Goal: Information Seeking & Learning: Learn about a topic

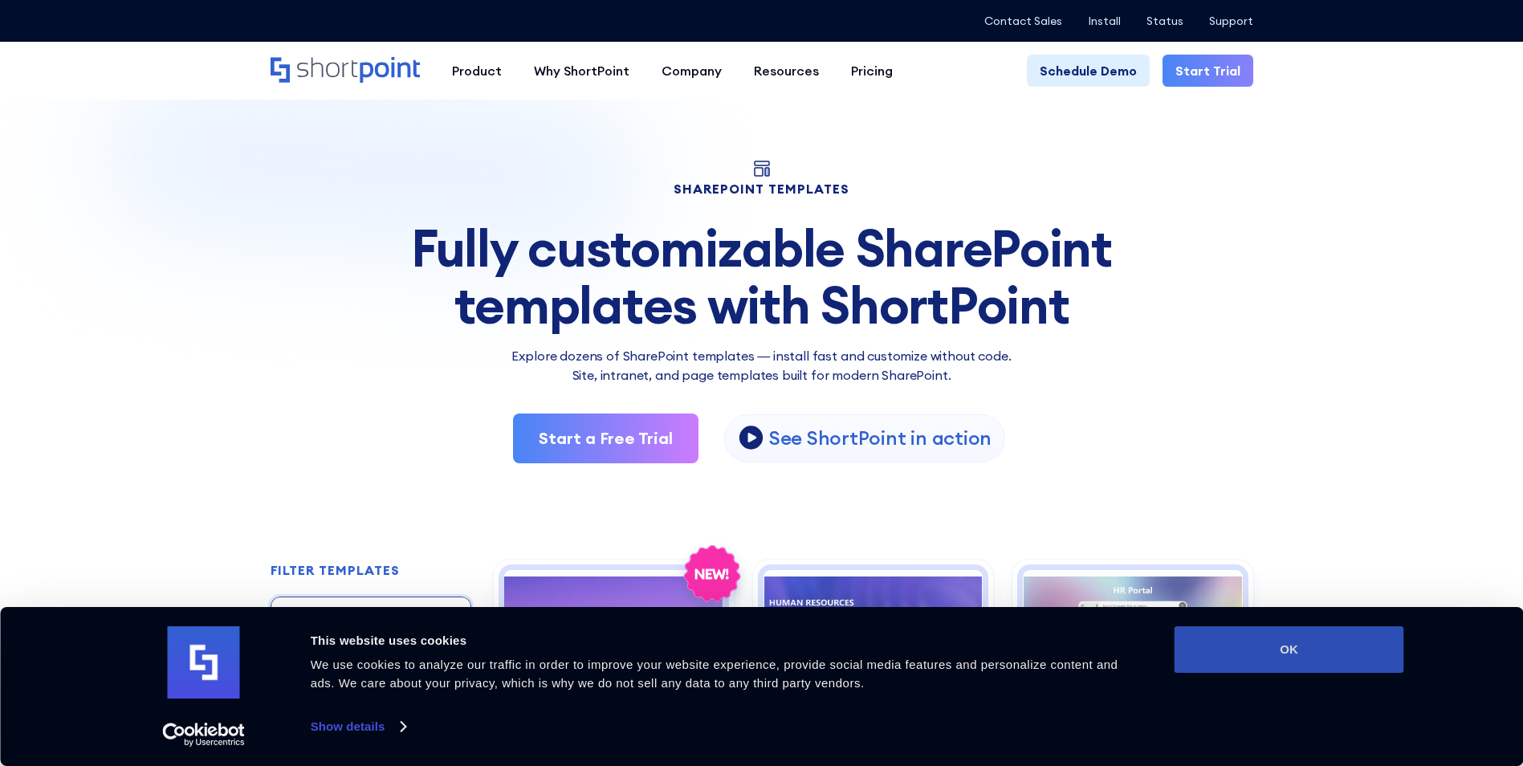
click at [1269, 647] on button "OK" at bounding box center [1289, 649] width 230 height 47
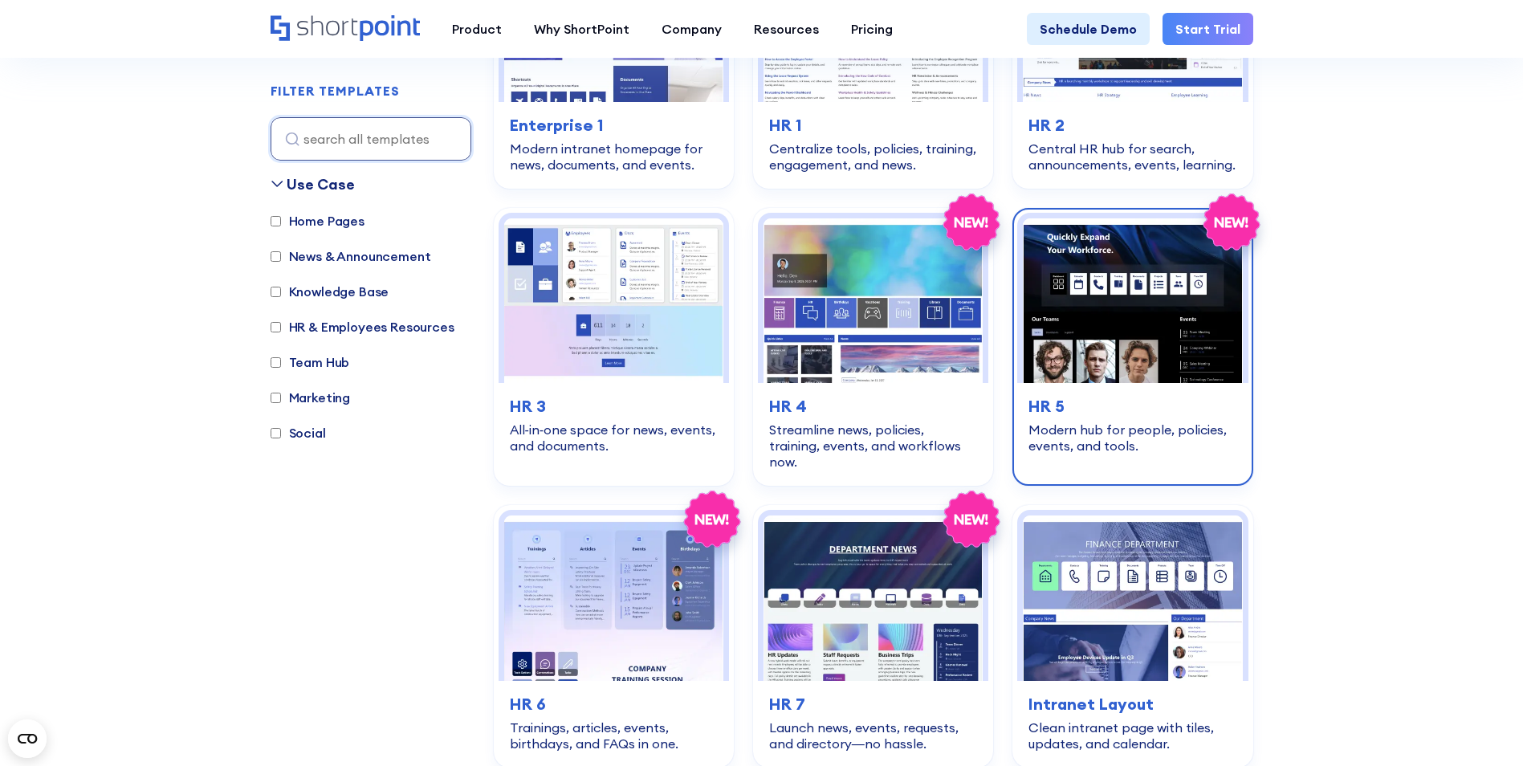
scroll to position [401, 0]
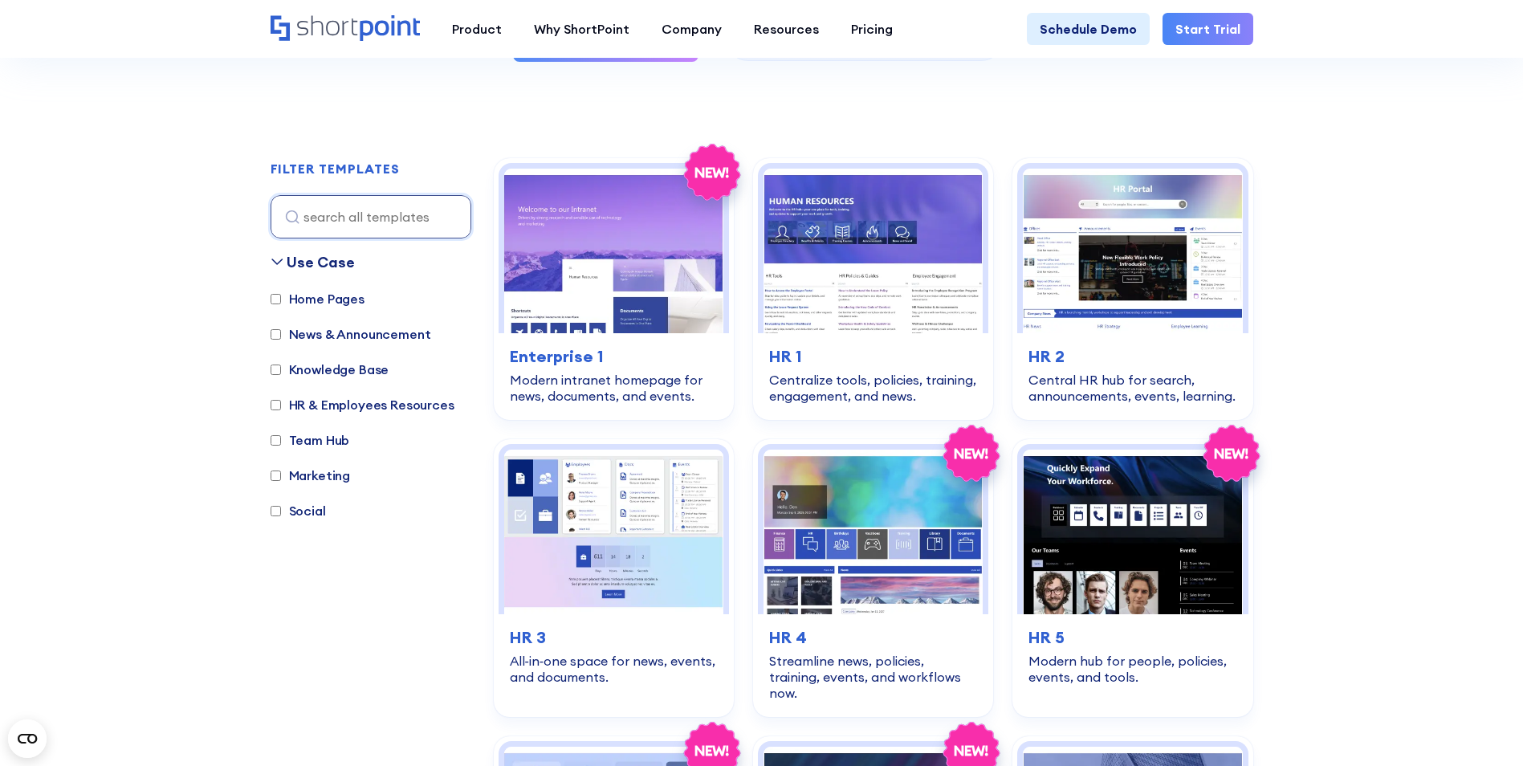
click at [338, 337] on label "News & Announcement" at bounding box center [351, 333] width 161 height 19
click at [281, 337] on input "News & Announcement" at bounding box center [276, 334] width 10 height 10
checkbox input "true"
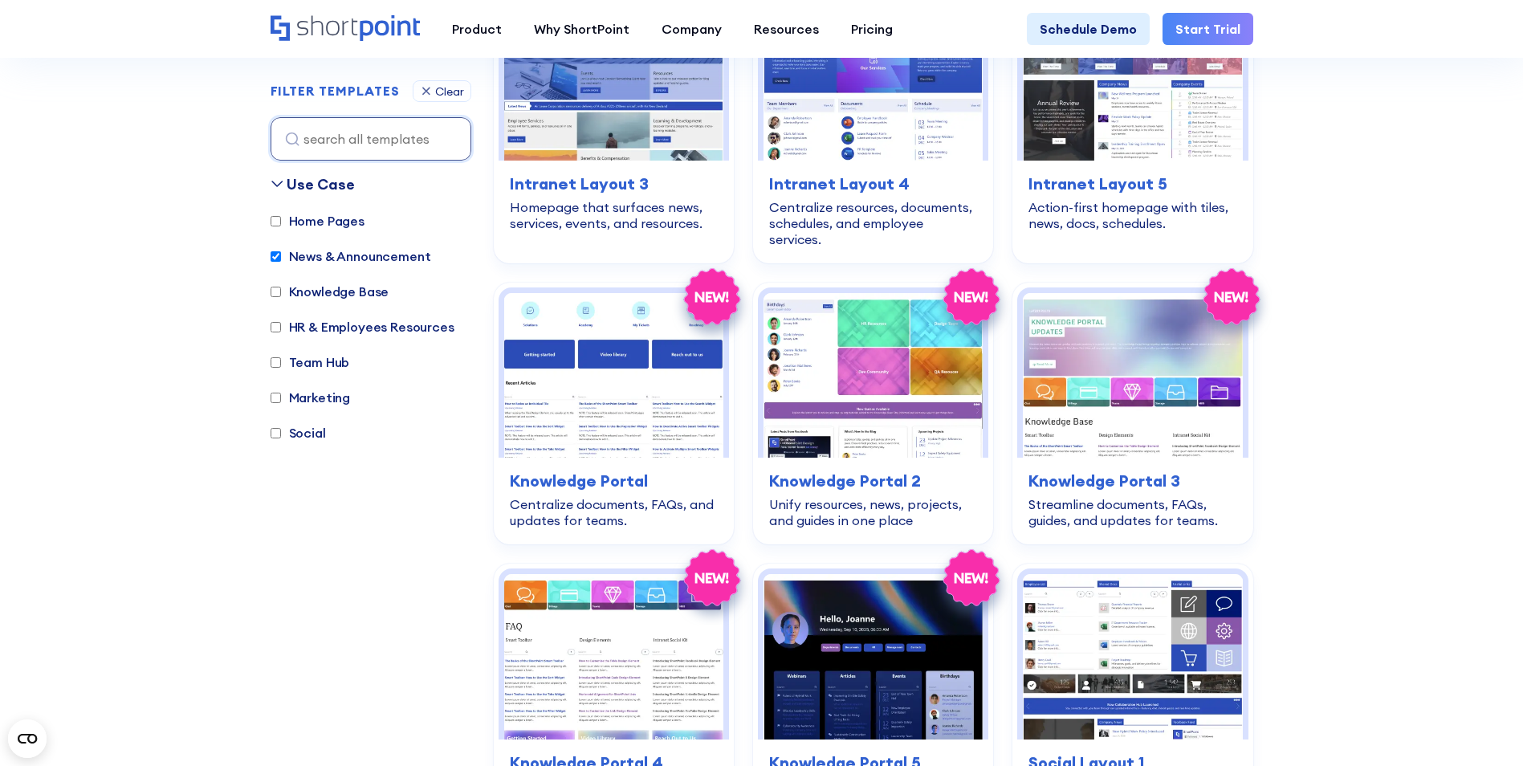
scroll to position [1844, 0]
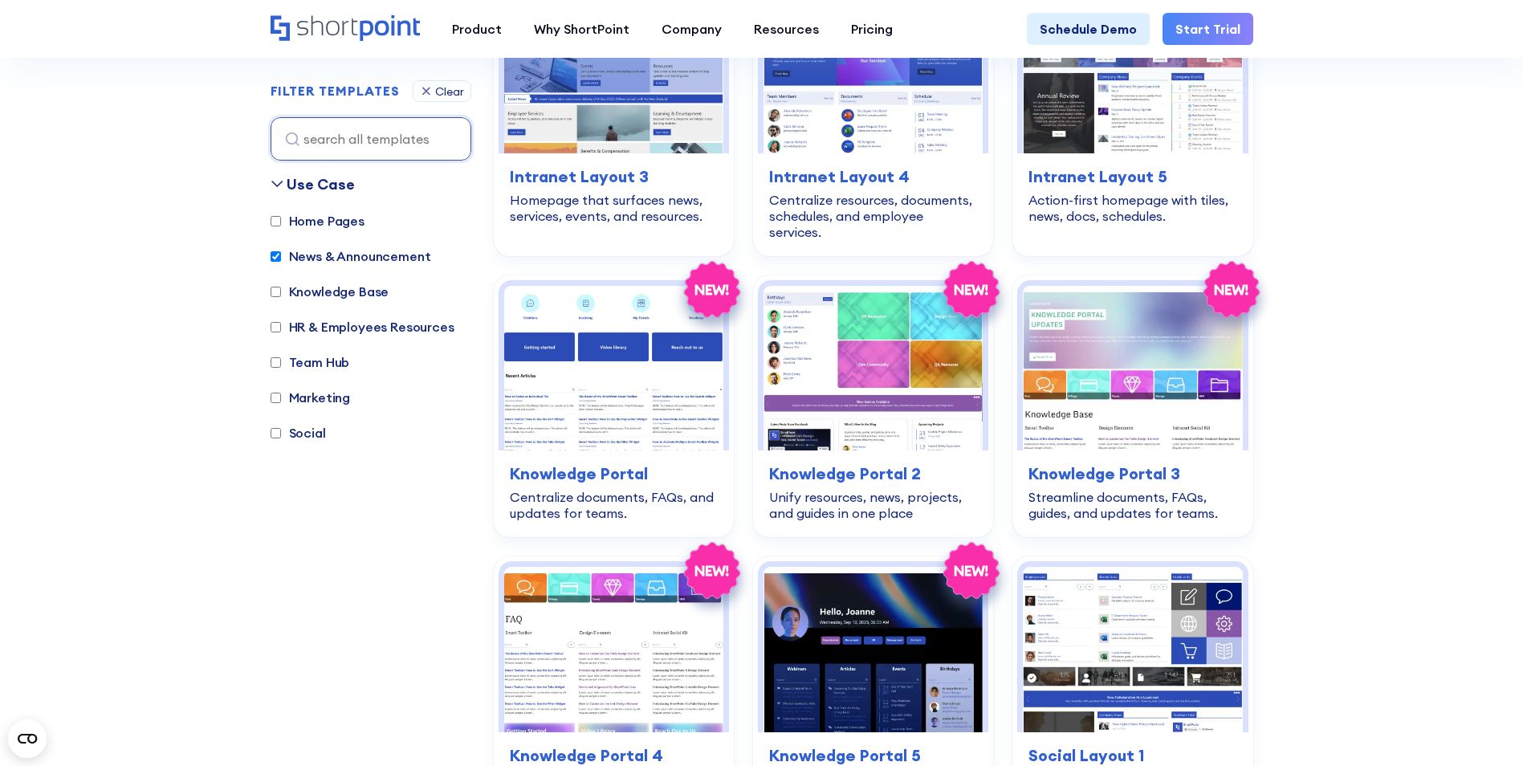
click at [308, 359] on label "Team Hub" at bounding box center [310, 361] width 79 height 19
click at [281, 359] on input "Team Hub" at bounding box center [276, 362] width 10 height 10
checkbox input "true"
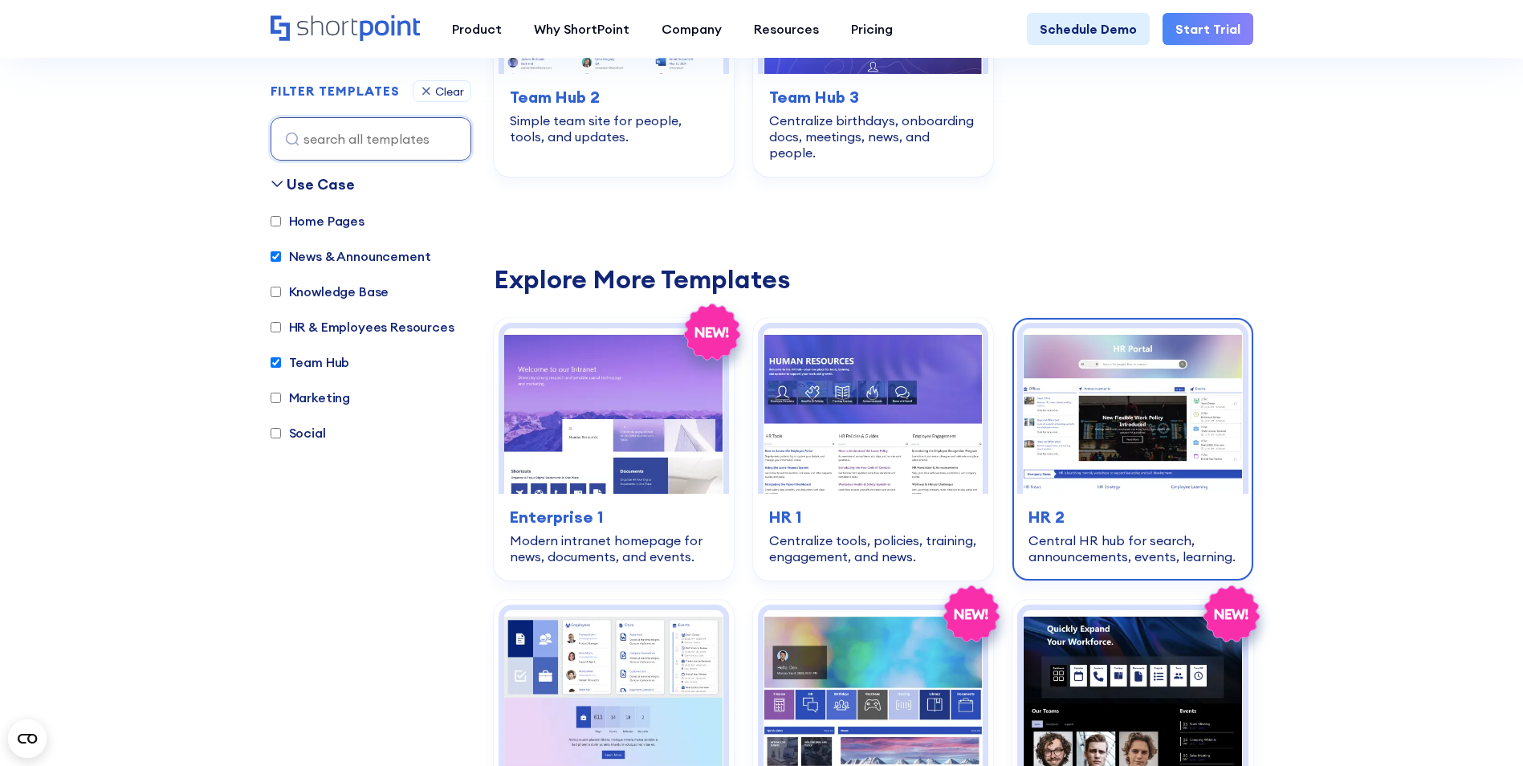
scroll to position [961, 0]
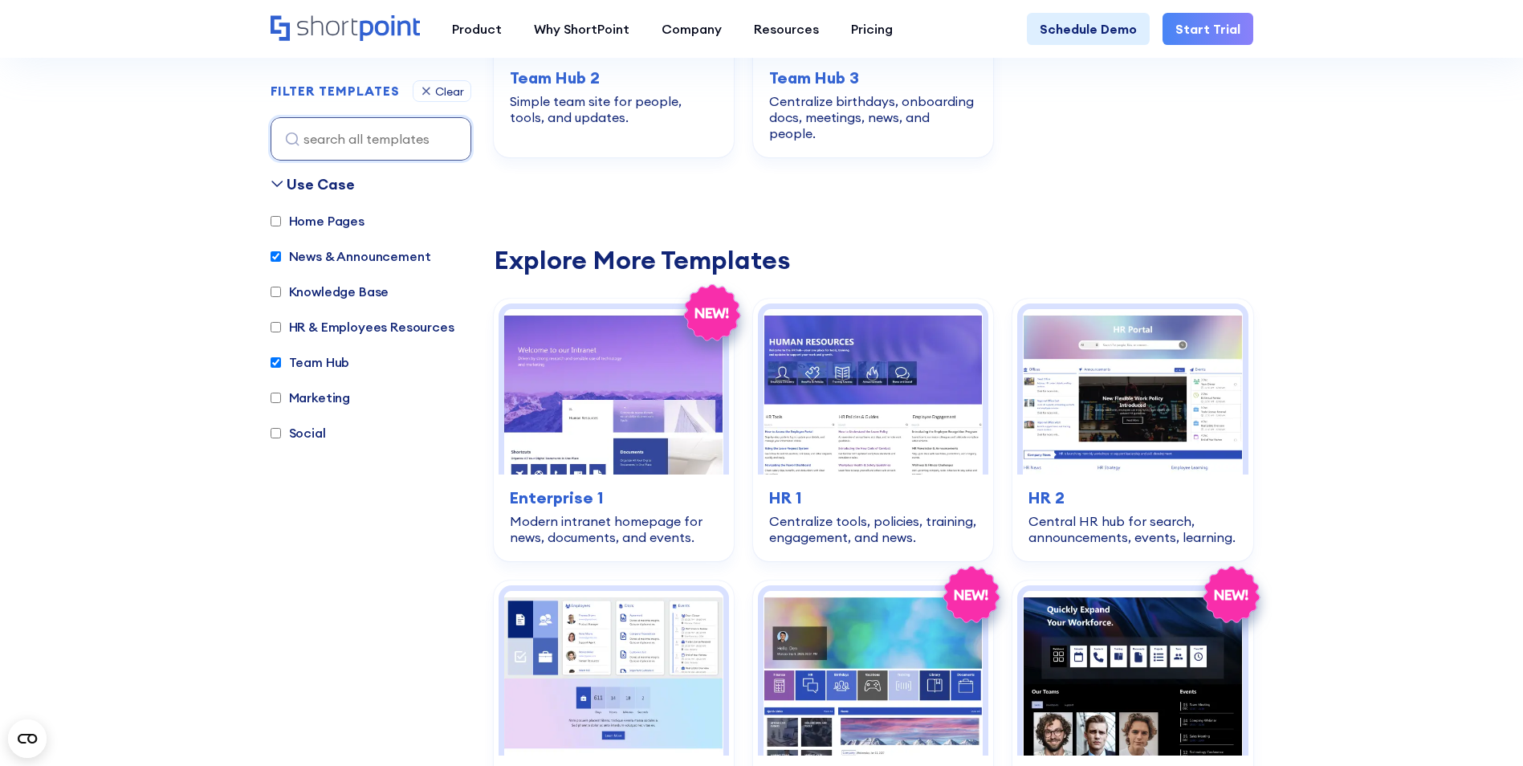
click at [279, 259] on input "News & Announcement" at bounding box center [276, 256] width 10 height 10
checkbox input "false"
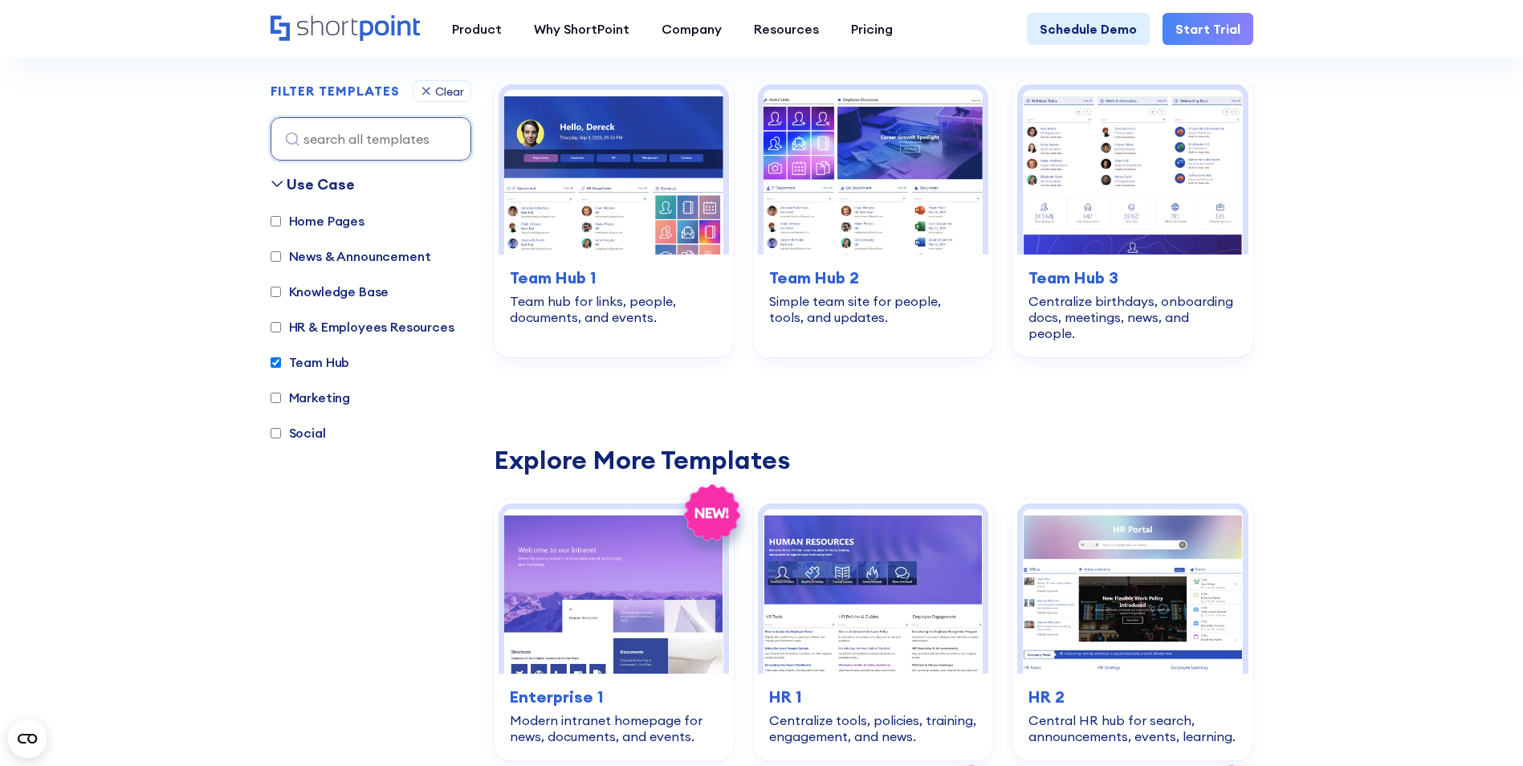
scroll to position [479, 0]
